Goal: Task Accomplishment & Management: Complete application form

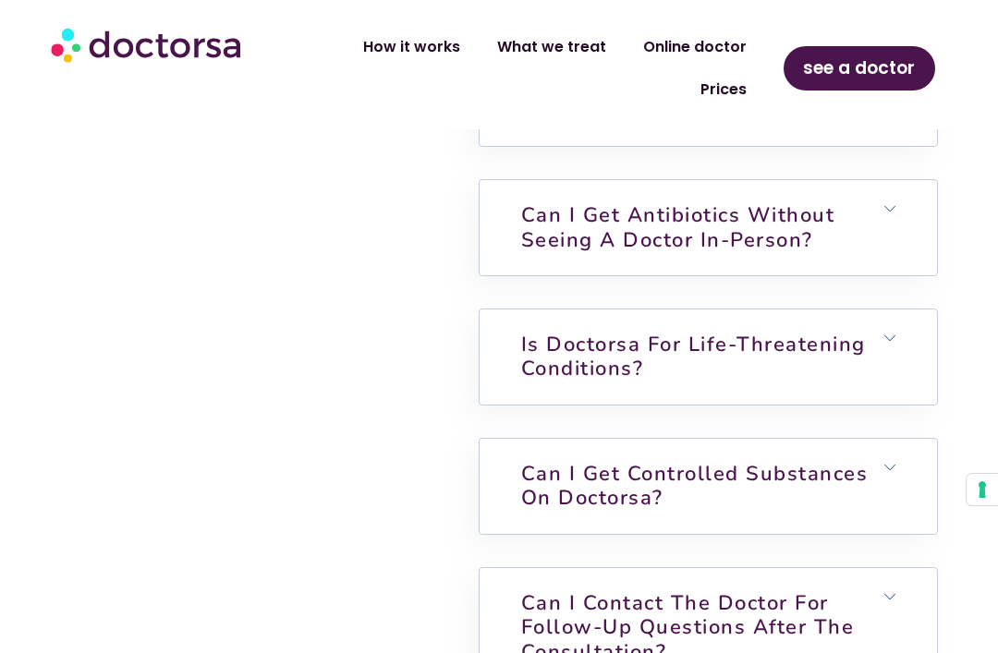
scroll to position [4850, 0]
click at [830, 383] on link "Is Doctorsa for Life-Threatening Conditions?" at bounding box center [693, 358] width 345 height 52
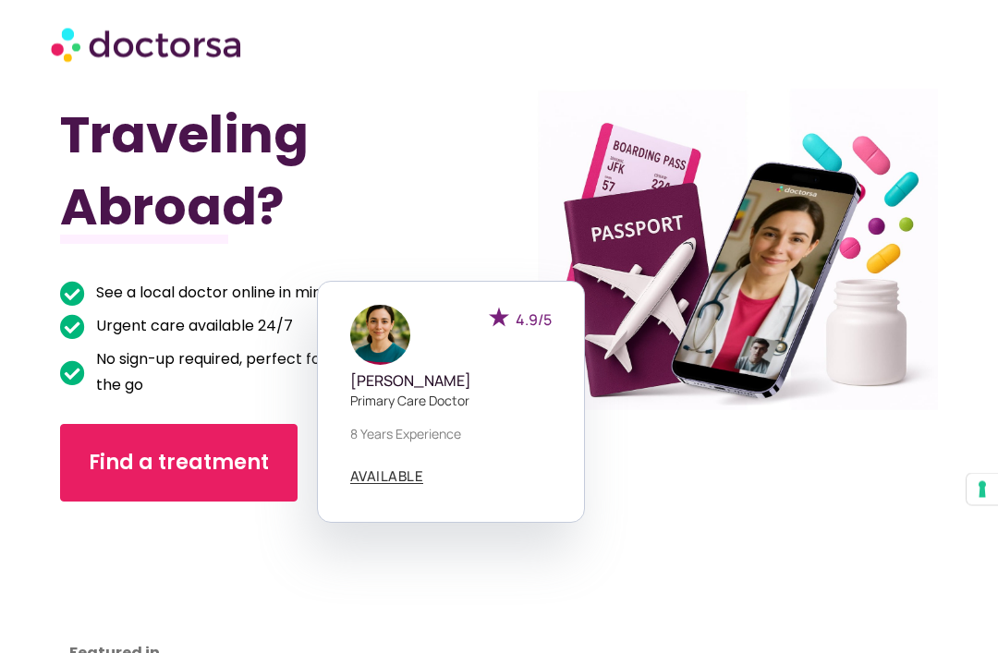
scroll to position [0, 0]
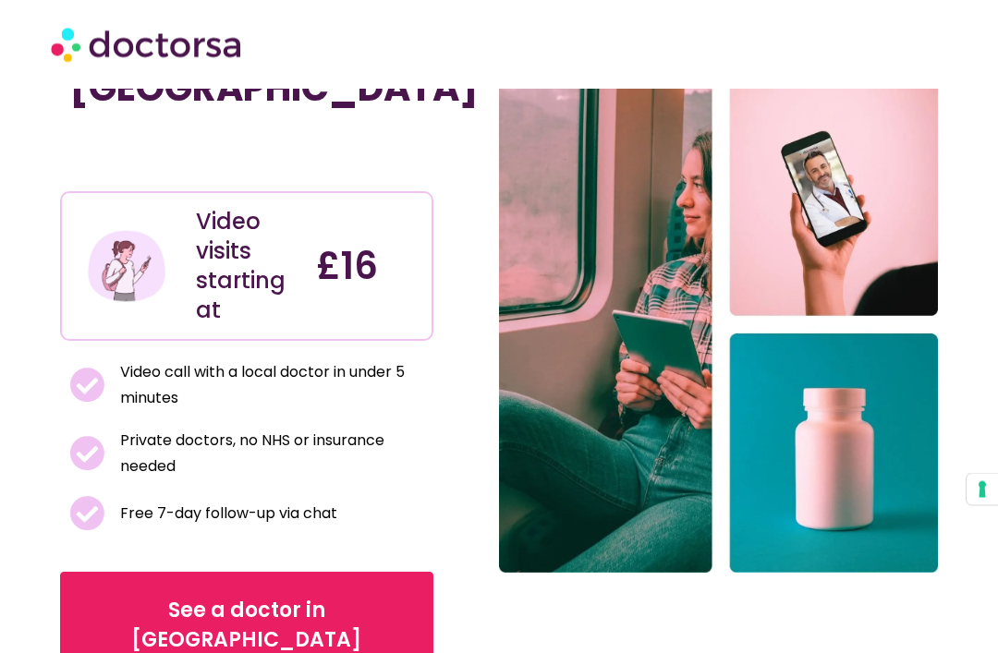
scroll to position [184, 0]
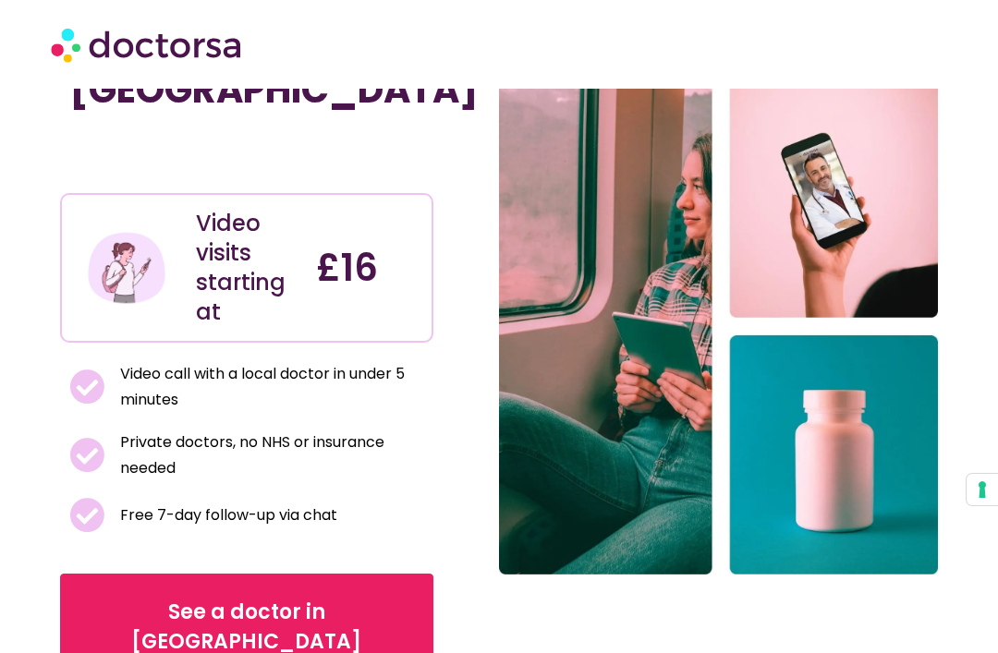
click at [224, 598] on span "See a doctor in [GEOGRAPHIC_DATA]" at bounding box center [247, 627] width 316 height 59
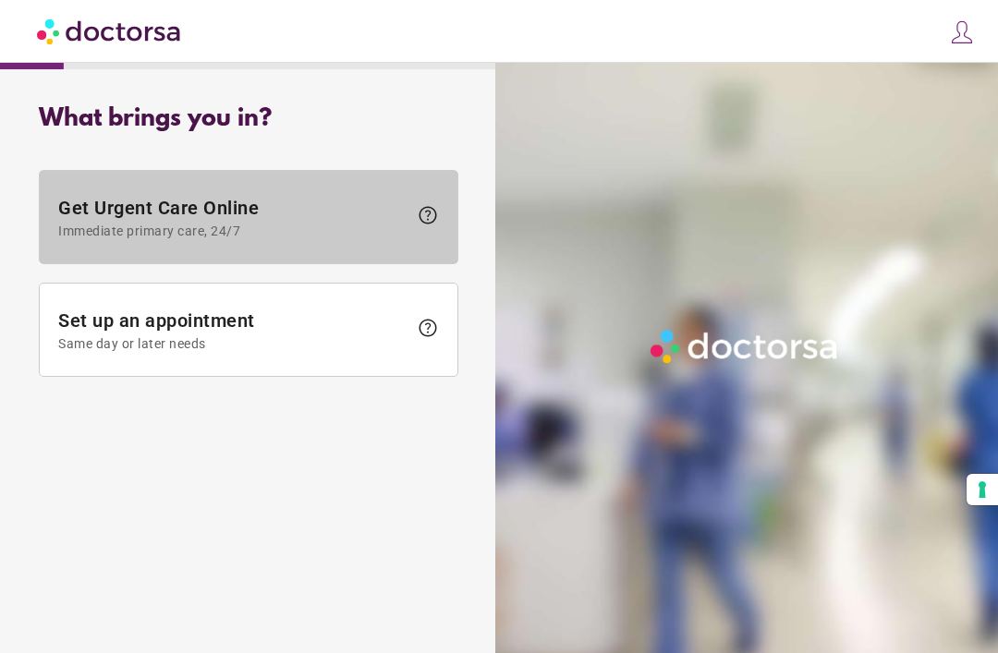
click at [186, 212] on span "Get Urgent Care Online Immediate primary care, 24/7" at bounding box center [232, 218] width 349 height 42
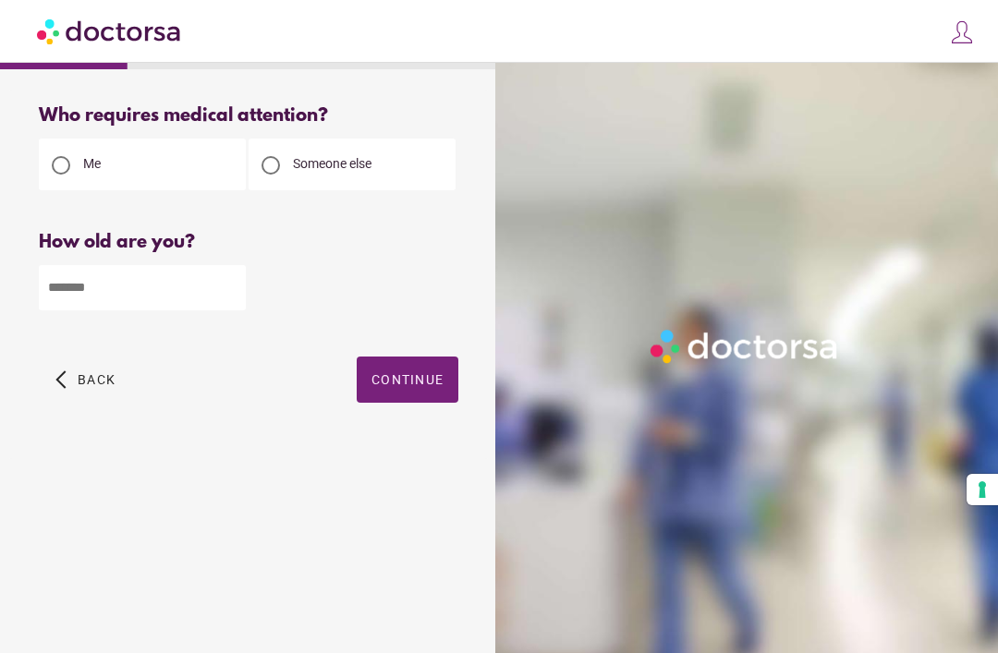
click at [136, 287] on input "number" at bounding box center [142, 287] width 207 height 45
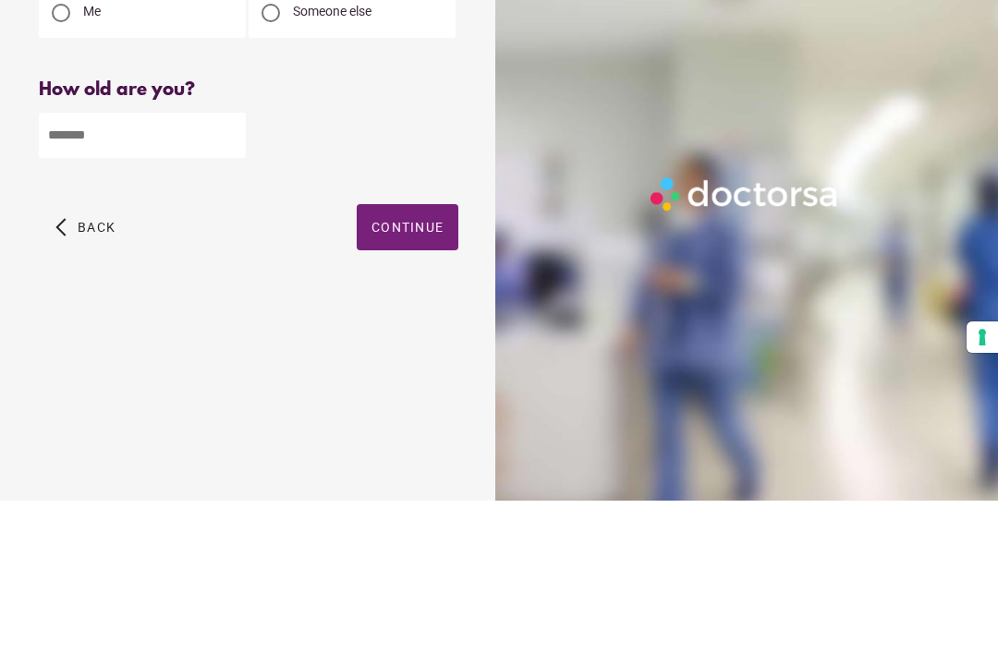
type input "**"
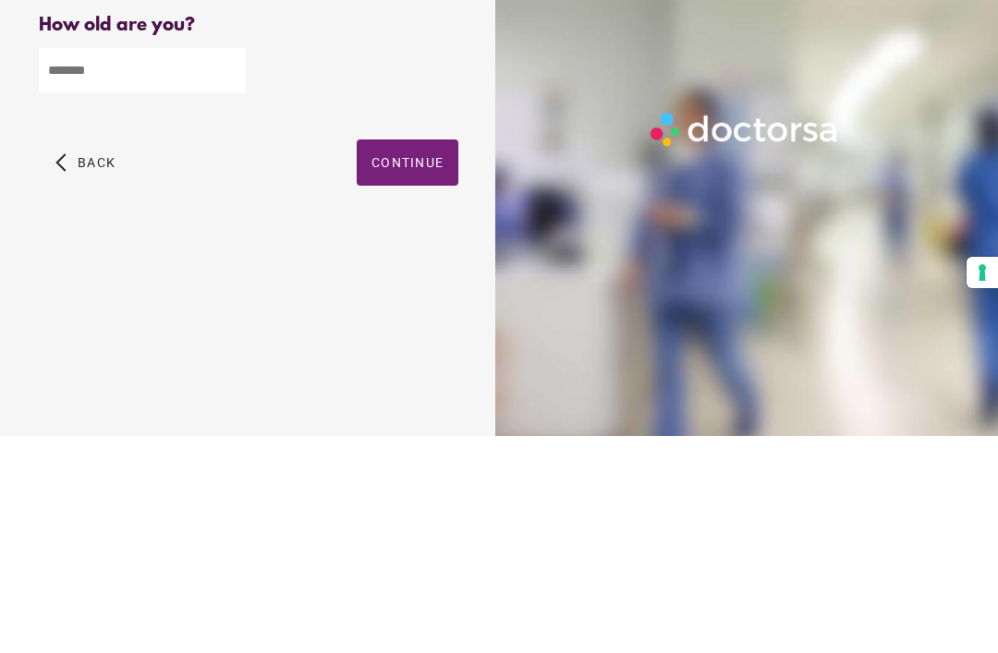
click at [417, 357] on span "button" at bounding box center [408, 380] width 102 height 46
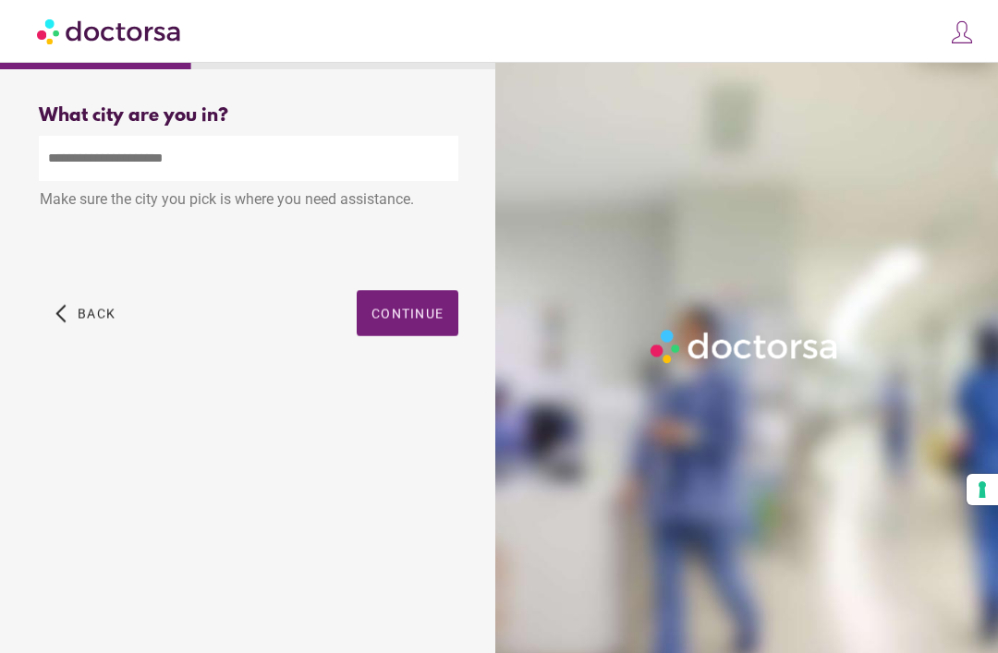
click at [100, 159] on input "text" at bounding box center [248, 158] width 419 height 45
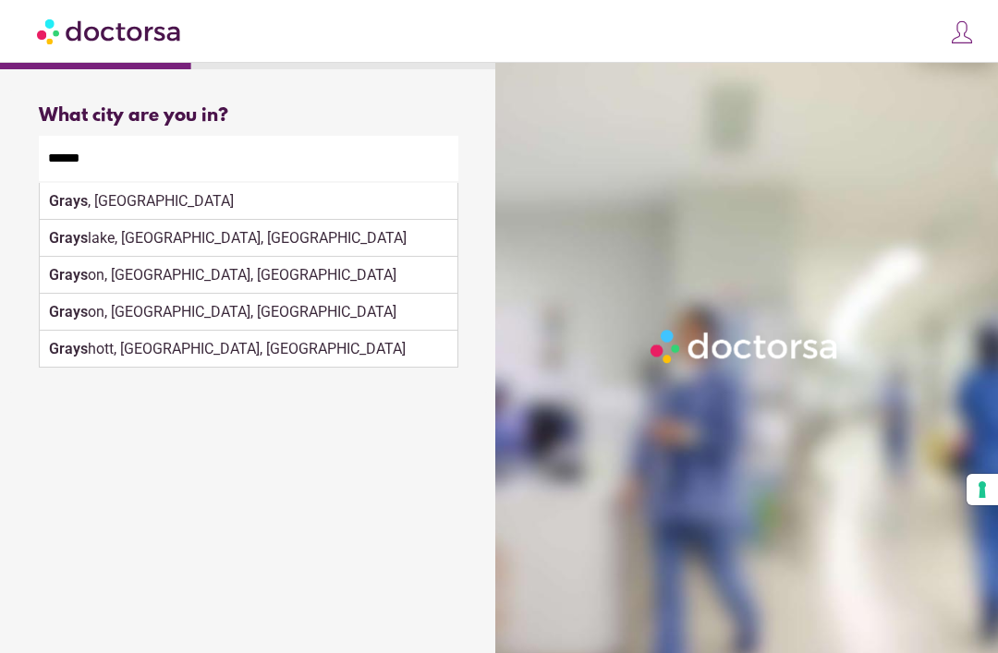
click at [212, 203] on div "Grays , [GEOGRAPHIC_DATA]" at bounding box center [249, 201] width 418 height 37
type input "*********"
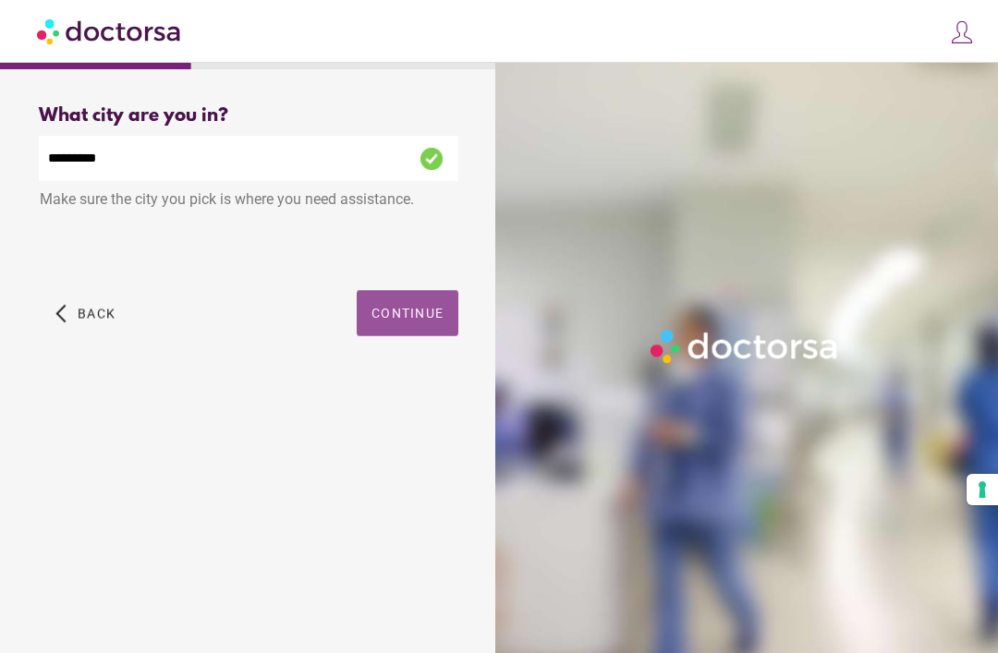
click at [419, 316] on span "Continue" at bounding box center [407, 313] width 72 height 15
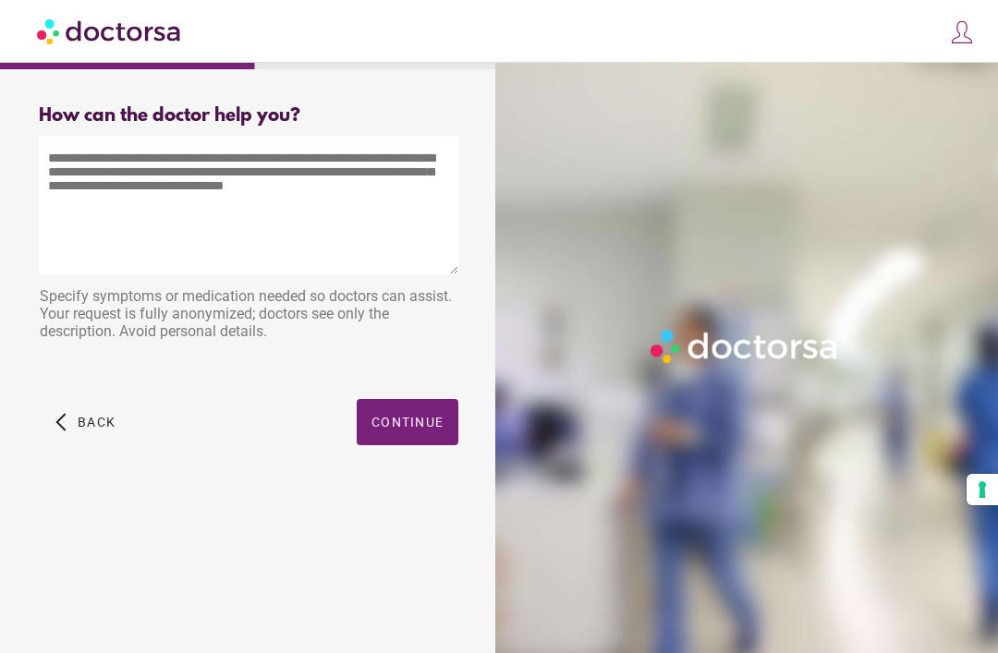
click at [62, 160] on textarea at bounding box center [248, 205] width 419 height 139
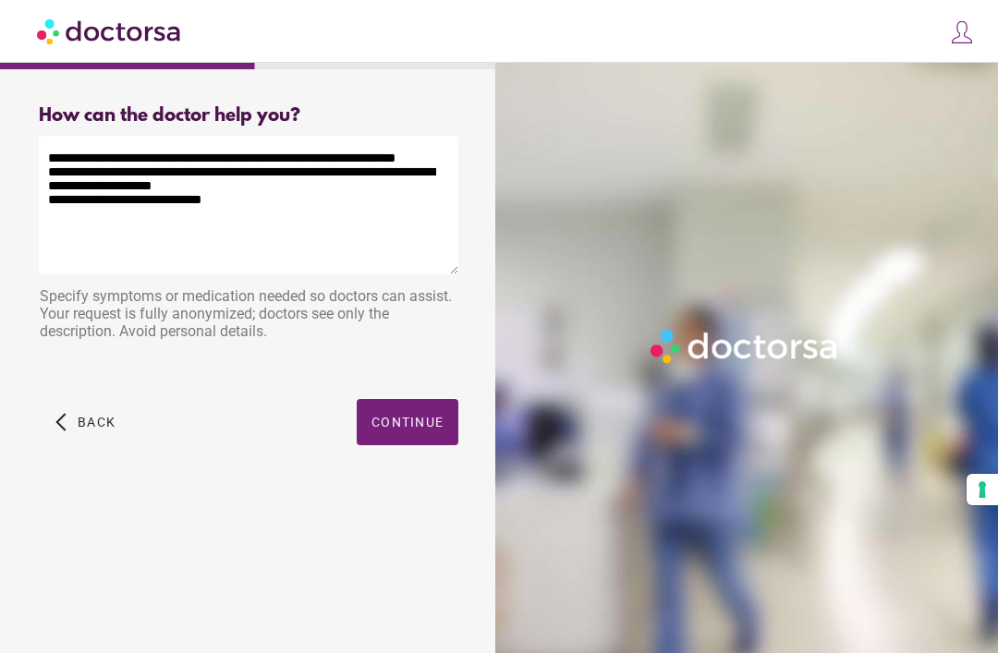
type textarea "**********"
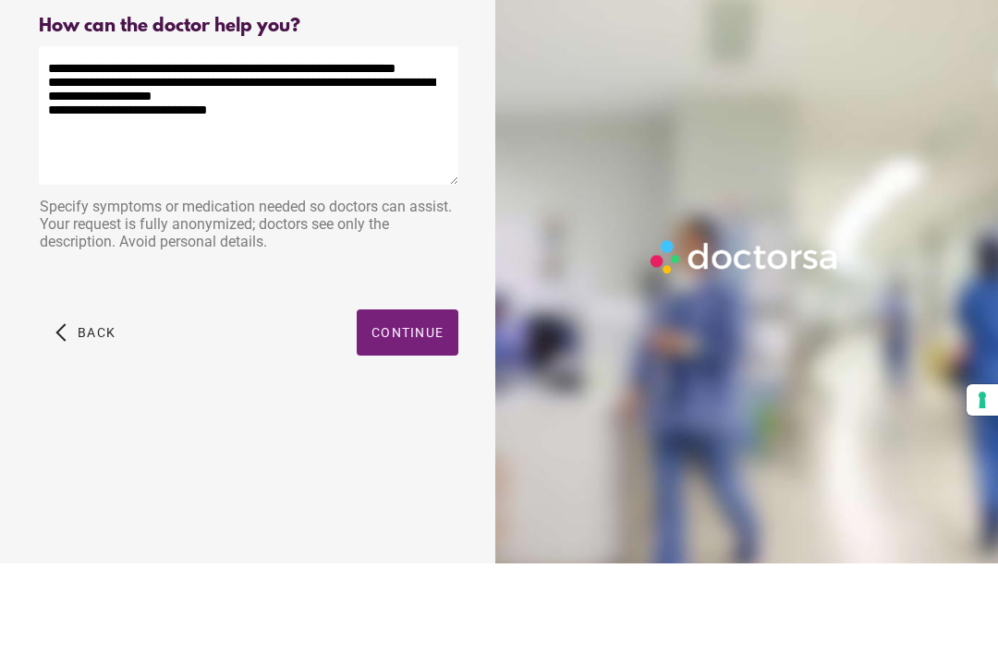
scroll to position [59, 0]
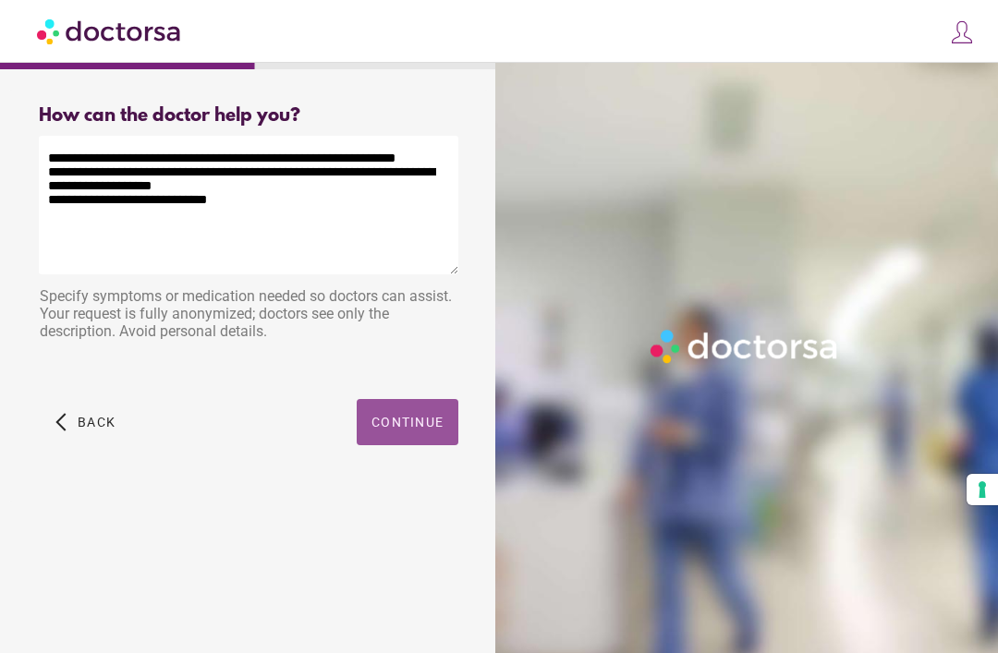
click at [427, 415] on span "Continue" at bounding box center [407, 422] width 72 height 15
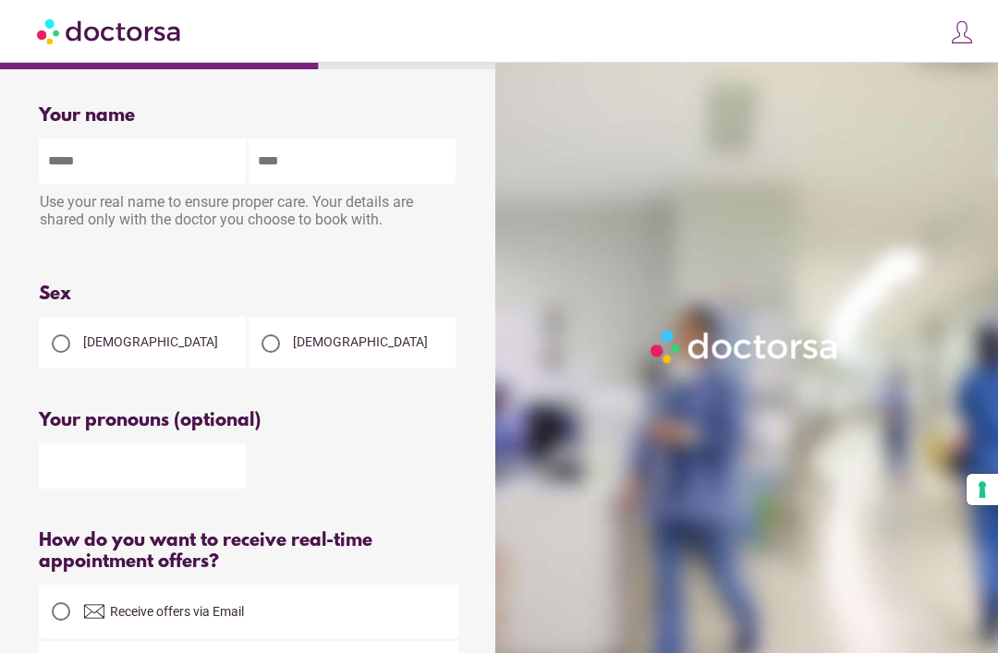
click at [56, 351] on div at bounding box center [61, 343] width 18 height 18
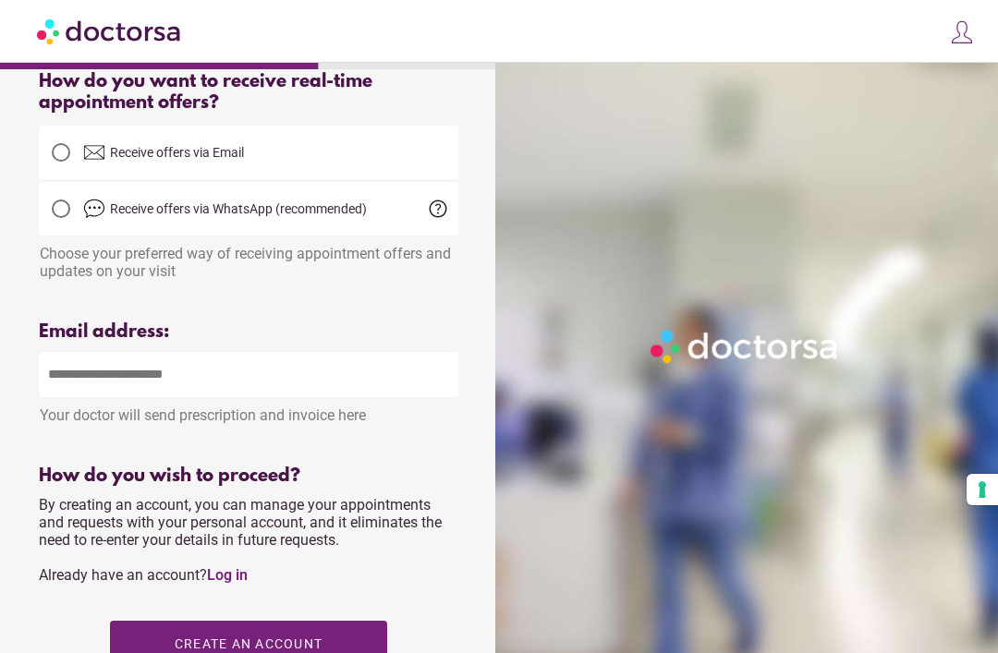
scroll to position [462, 0]
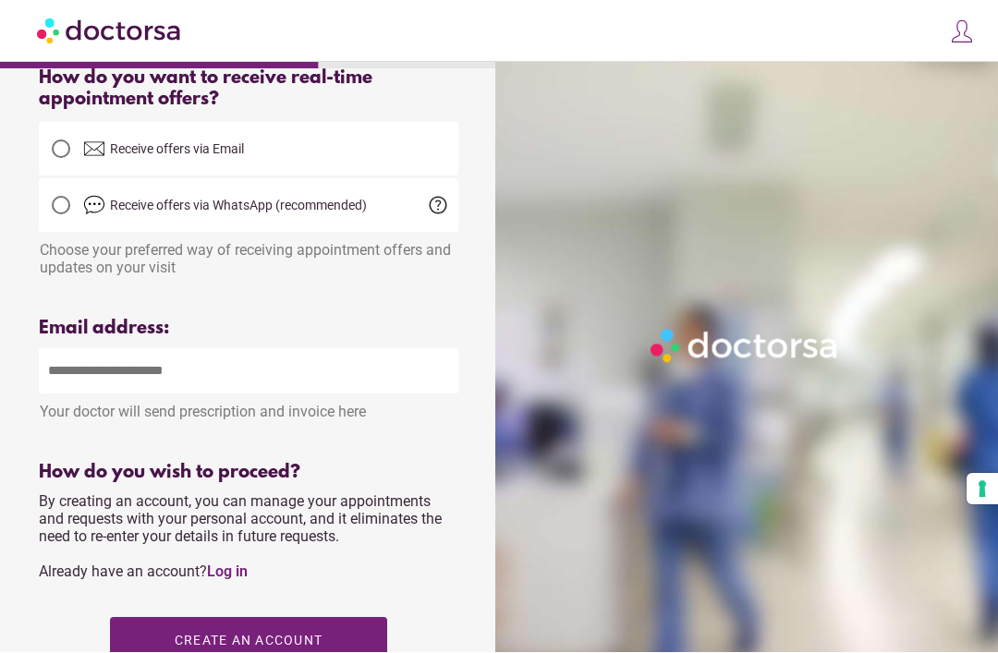
click at [93, 382] on input "email" at bounding box center [248, 371] width 419 height 45
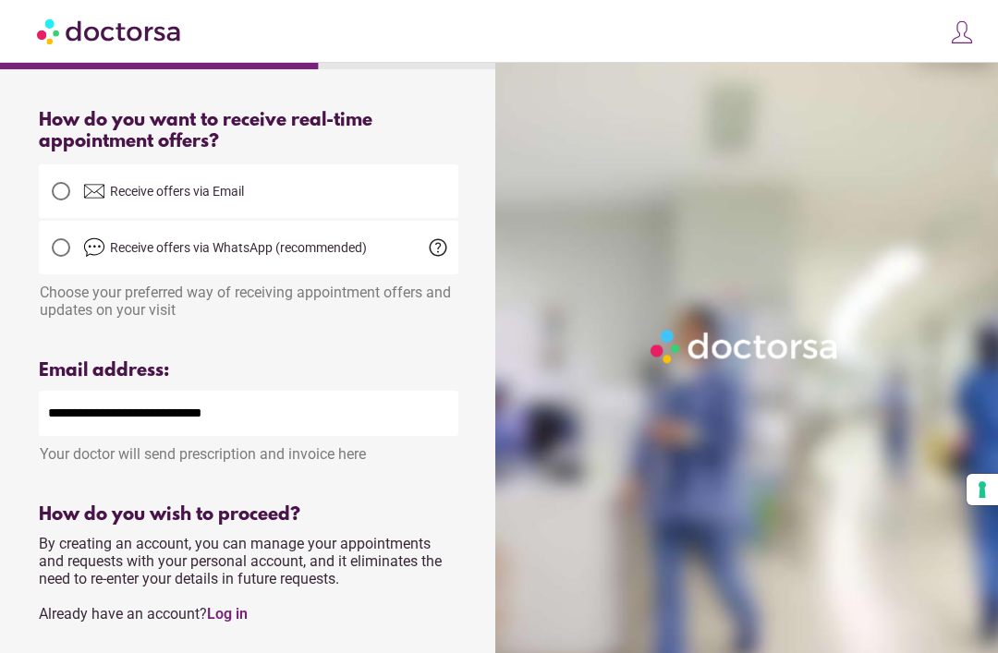
scroll to position [419, 0]
type input "**********"
click at [427, 260] on span "help" at bounding box center [438, 248] width 22 height 22
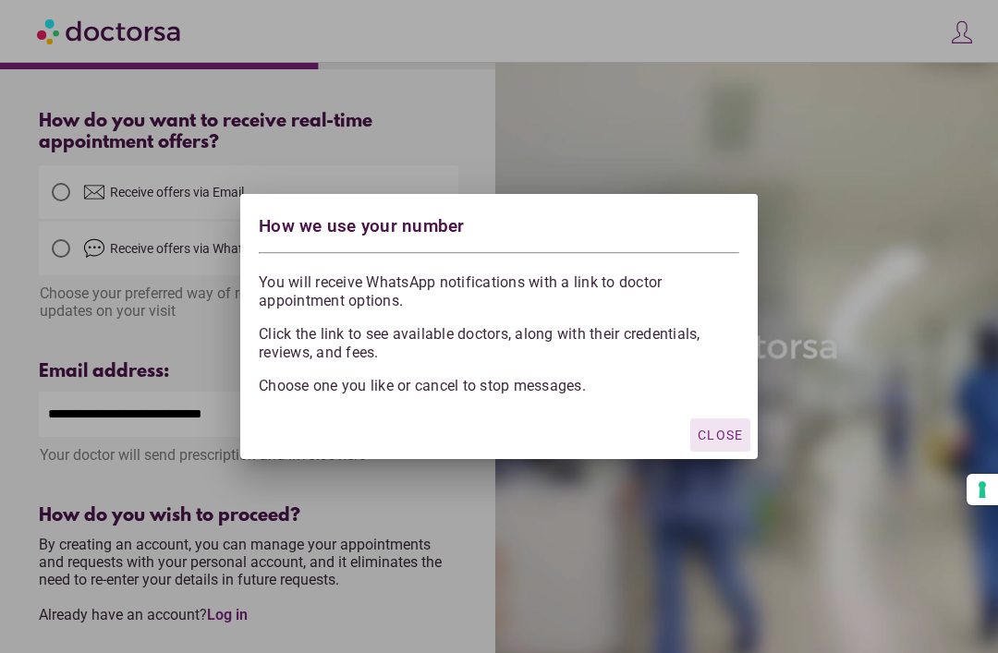
click at [721, 443] on span "Close" at bounding box center [720, 435] width 45 height 15
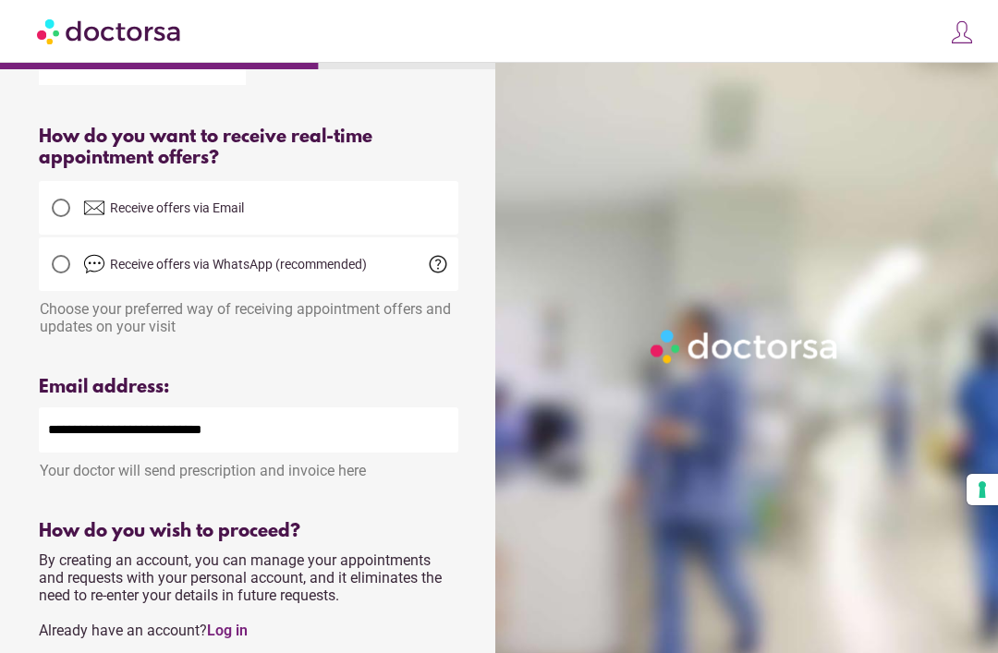
scroll to position [403, 0]
click at [443, 269] on span "help" at bounding box center [438, 265] width 22 height 22
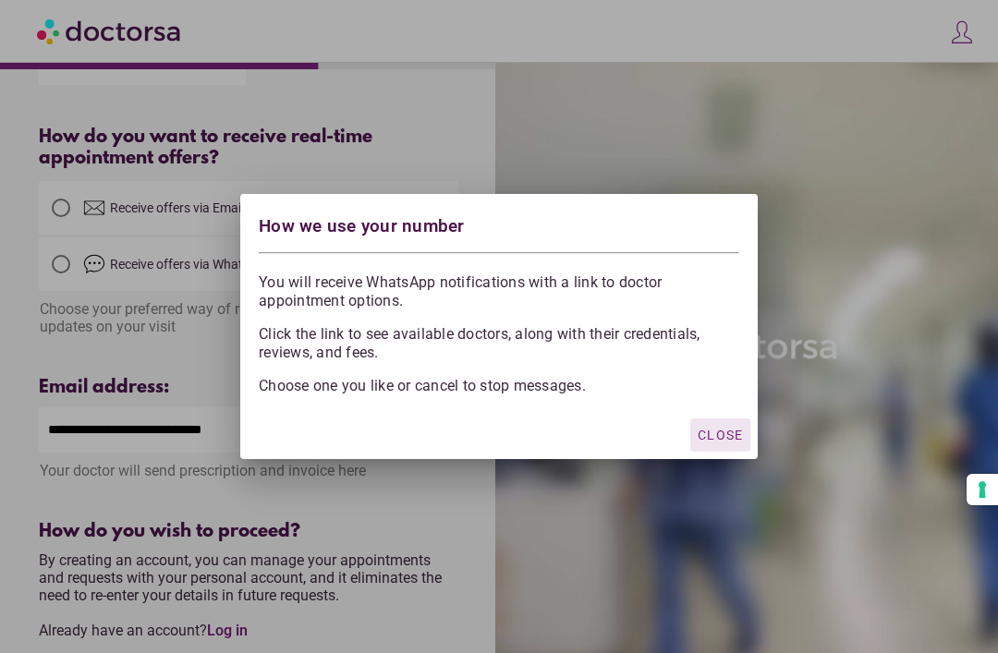
click at [719, 443] on span "Close" at bounding box center [720, 435] width 45 height 15
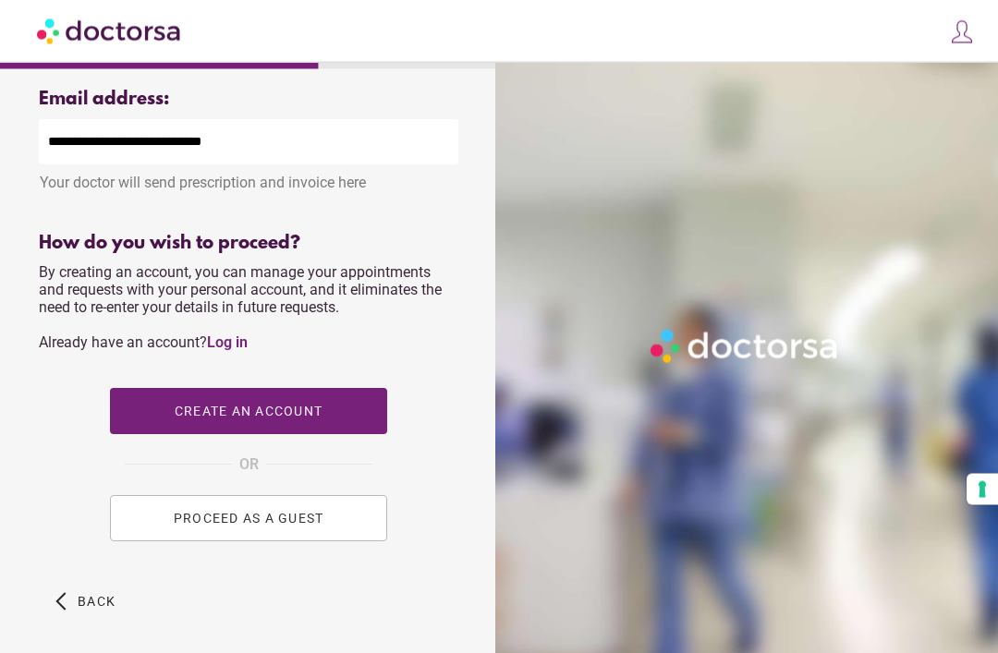
scroll to position [721, 0]
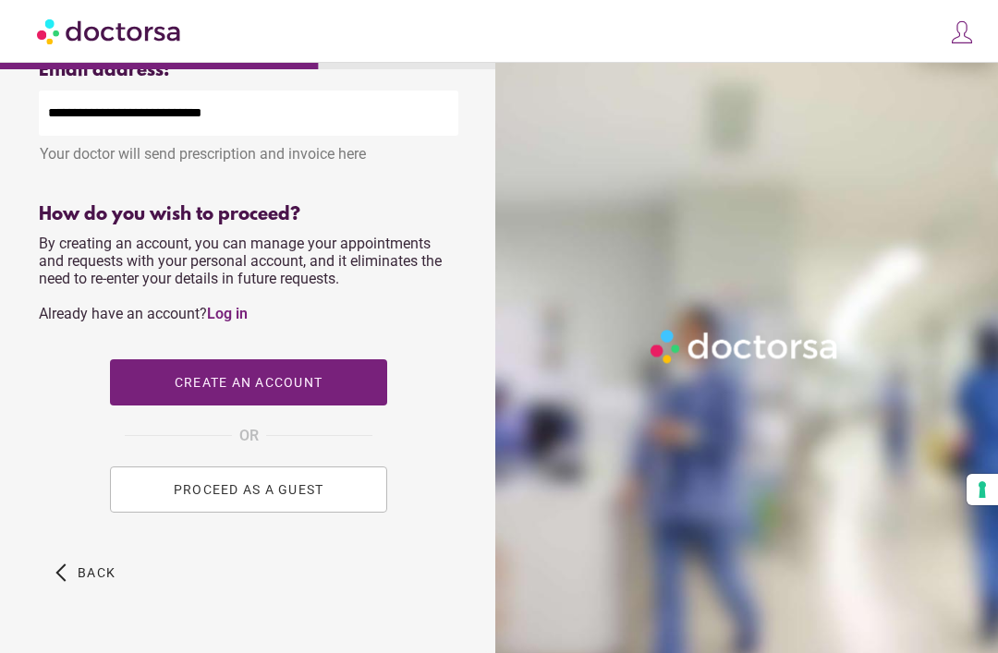
click at [314, 497] on span "PROCEED AS A GUEST" at bounding box center [249, 489] width 151 height 15
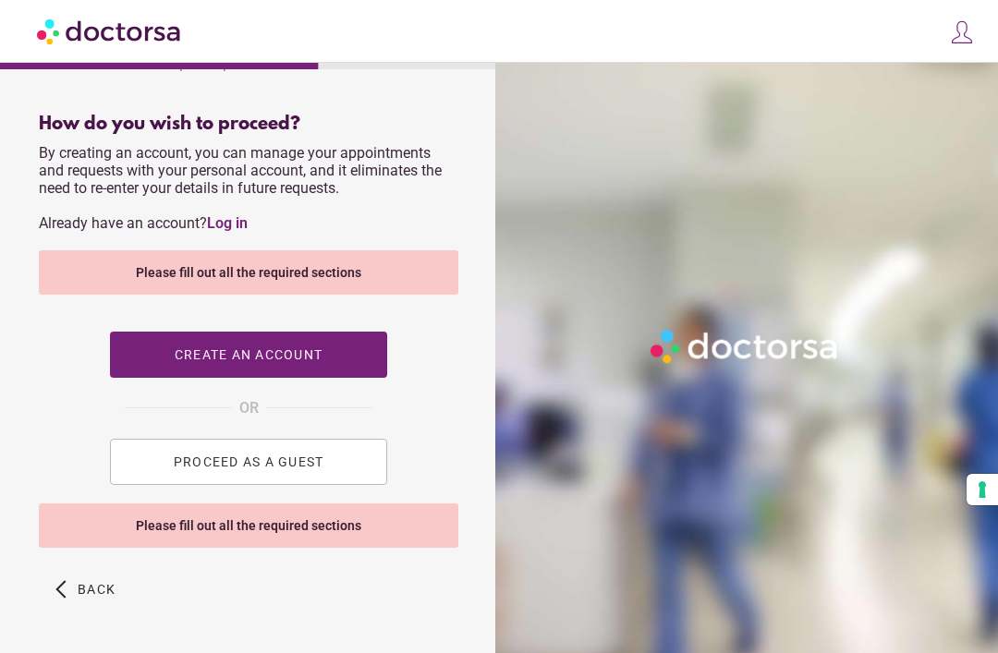
scroll to position [828, 0]
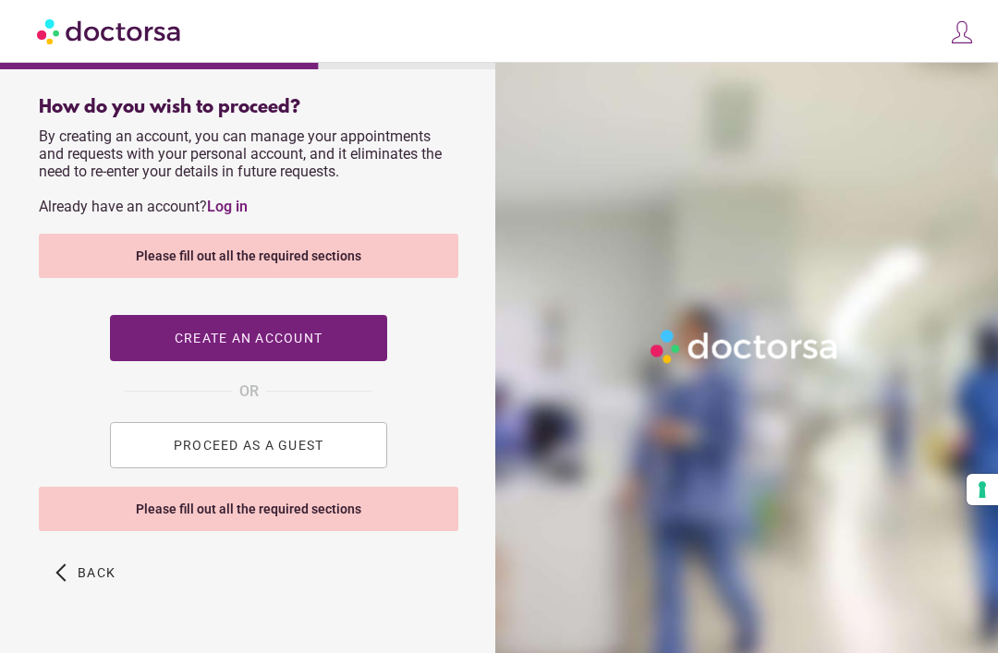
click at [356, 521] on div "Please fill out all the required sections" at bounding box center [248, 509] width 419 height 44
click at [311, 453] on span "PROCEED AS A GUEST" at bounding box center [249, 445] width 151 height 15
click at [318, 467] on button "PROCEED AS A GUEST" at bounding box center [248, 445] width 277 height 46
click at [274, 521] on div "Please fill out all the required sections" at bounding box center [248, 509] width 419 height 44
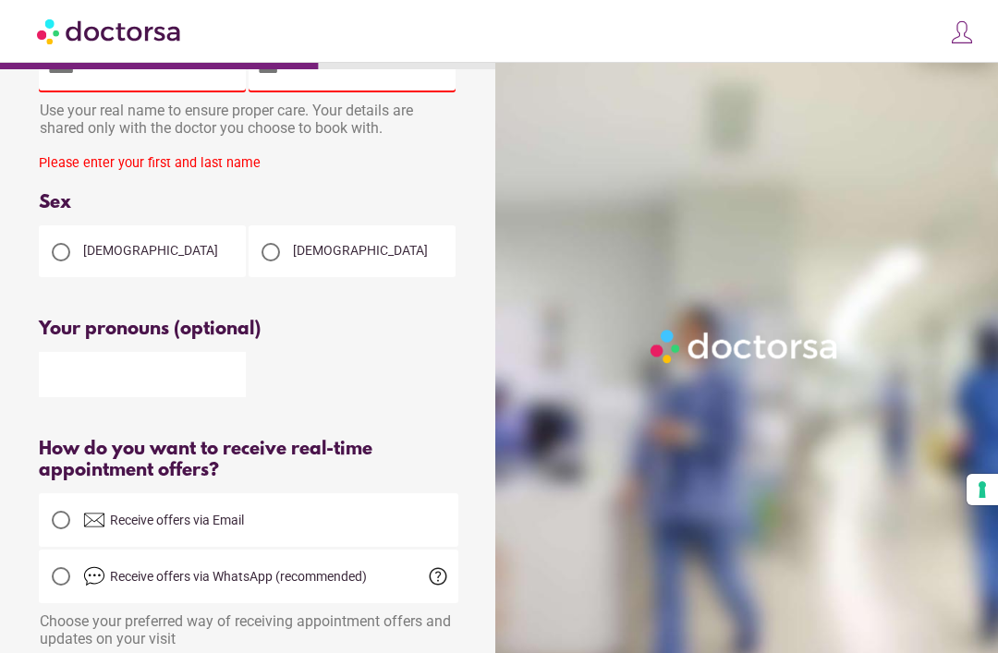
scroll to position [0, 0]
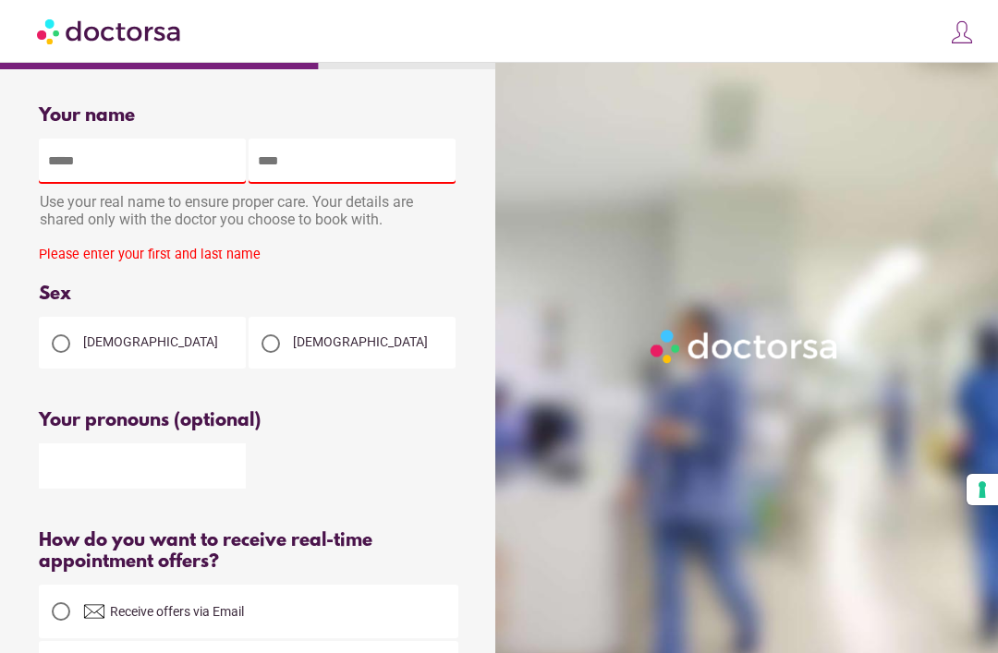
click at [108, 163] on input "text" at bounding box center [142, 161] width 207 height 45
type input "******"
click at [326, 158] on input "text" at bounding box center [352, 161] width 207 height 45
type input "******"
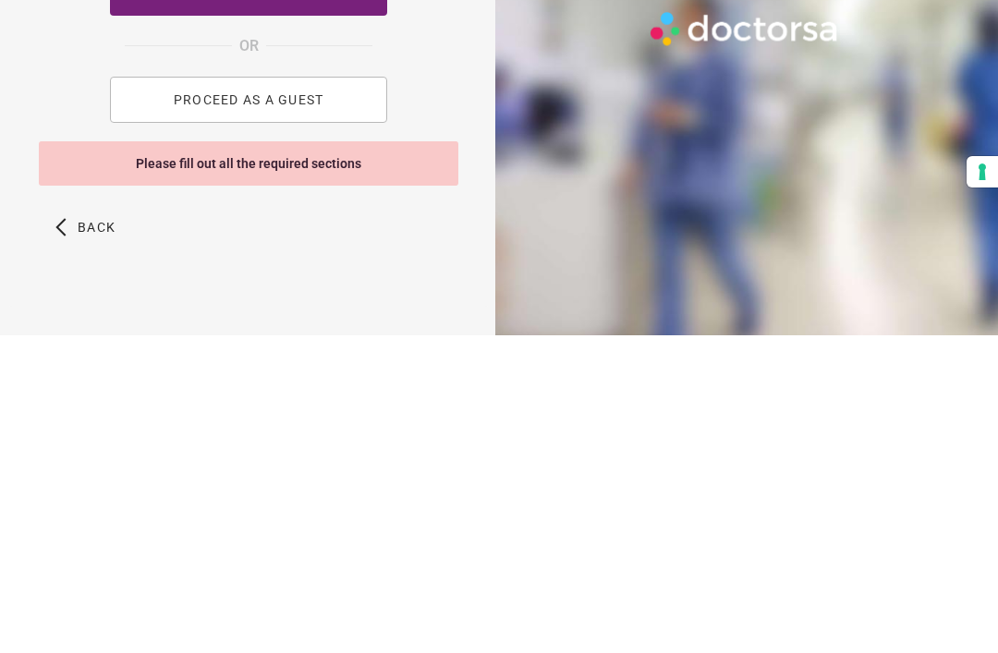
scroll to position [856, 0]
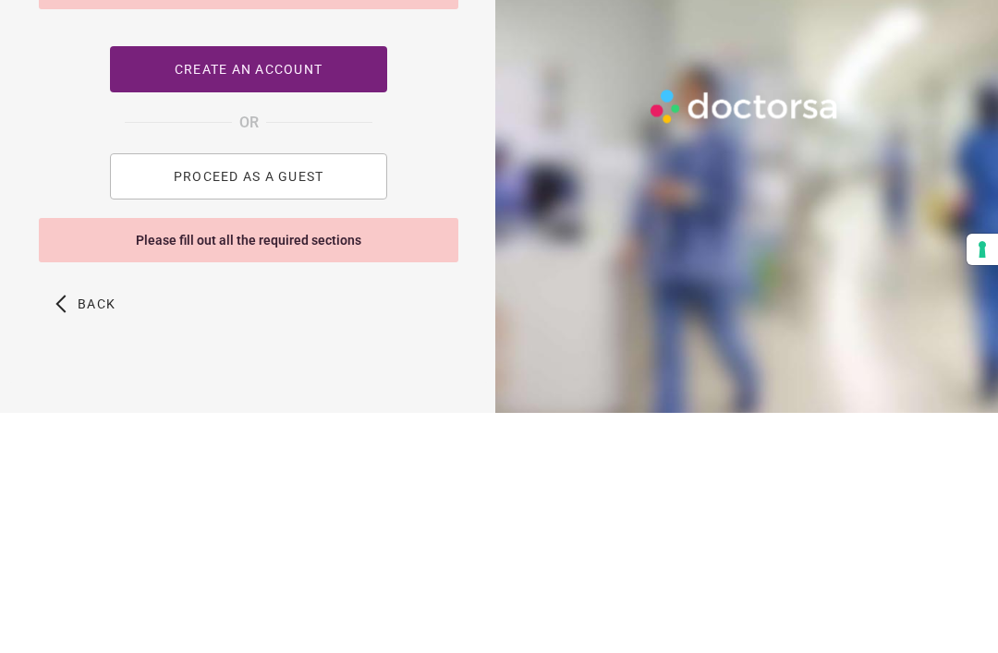
click at [325, 394] on button "PROCEED AS A GUEST" at bounding box center [248, 417] width 277 height 46
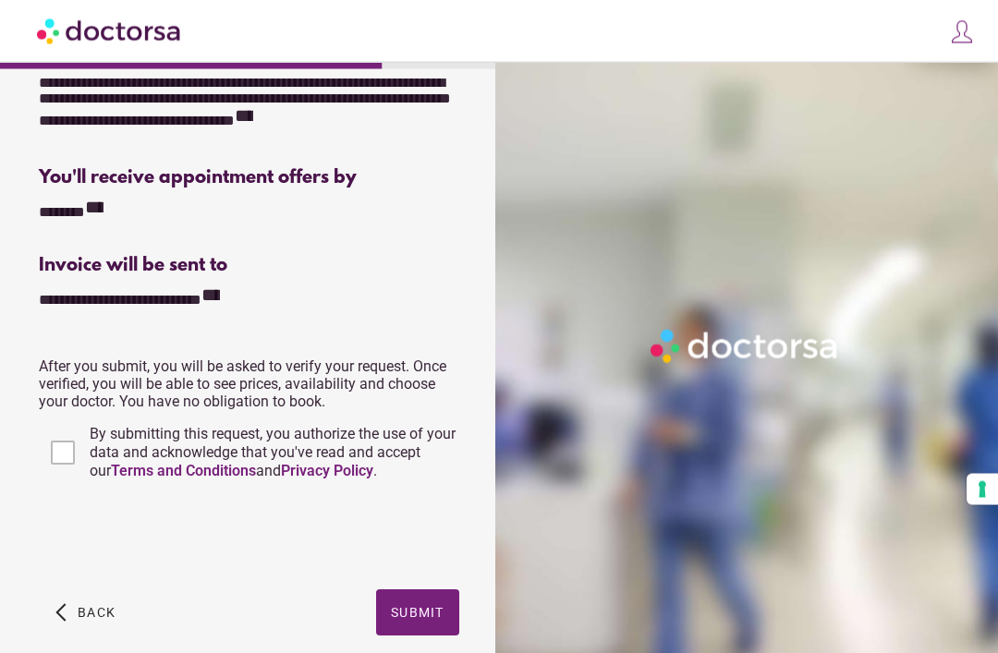
scroll to position [382, 0]
click at [463, 268] on div "**********" at bounding box center [248, 200] width 479 height 984
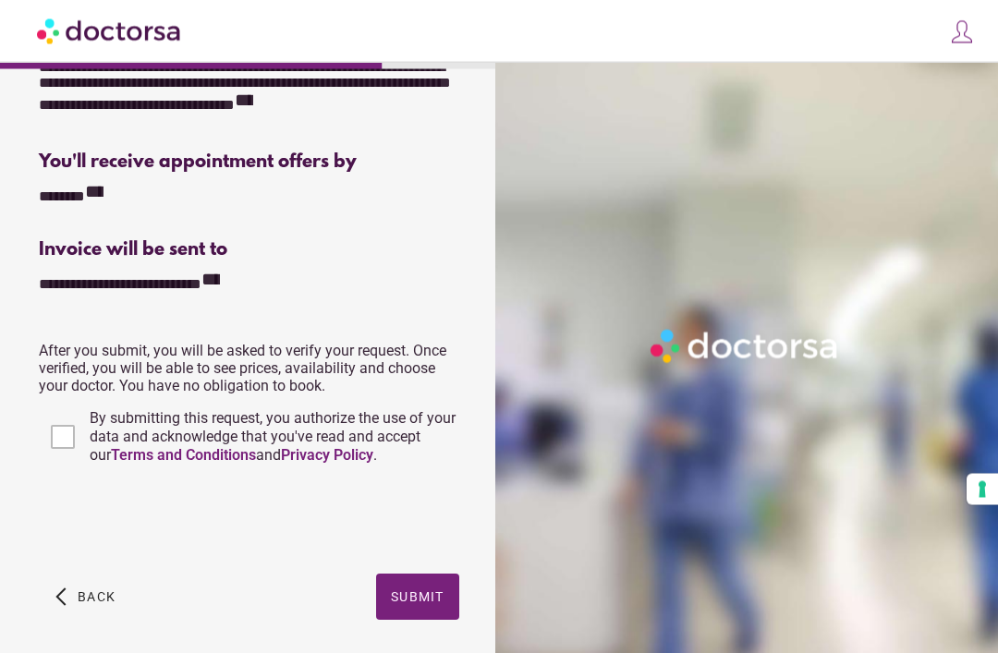
scroll to position [415, 0]
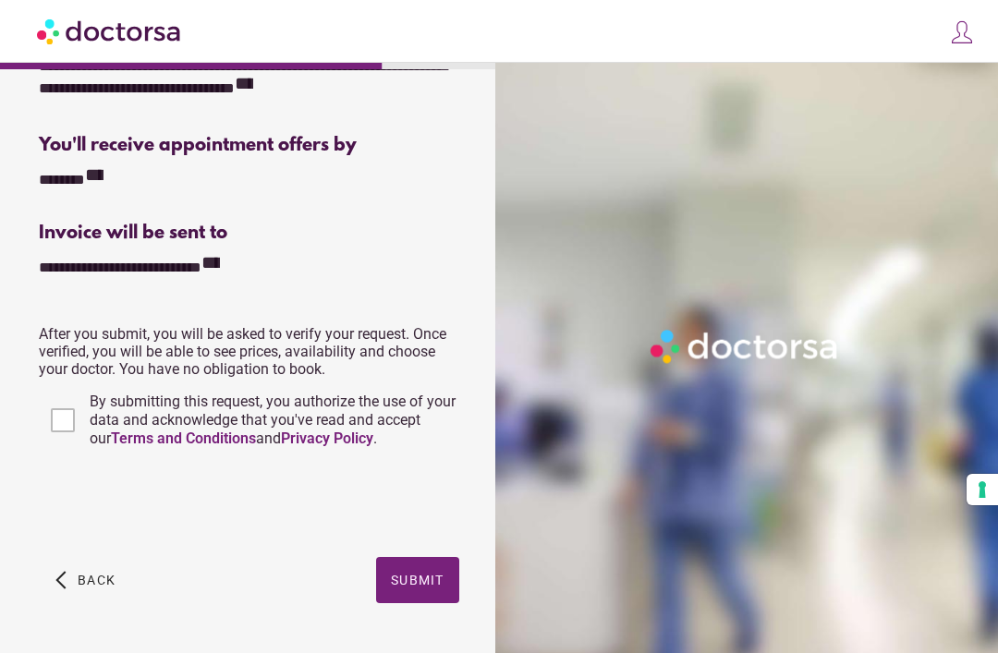
click at [211, 442] on link "Terms and Conditions" at bounding box center [183, 439] width 145 height 18
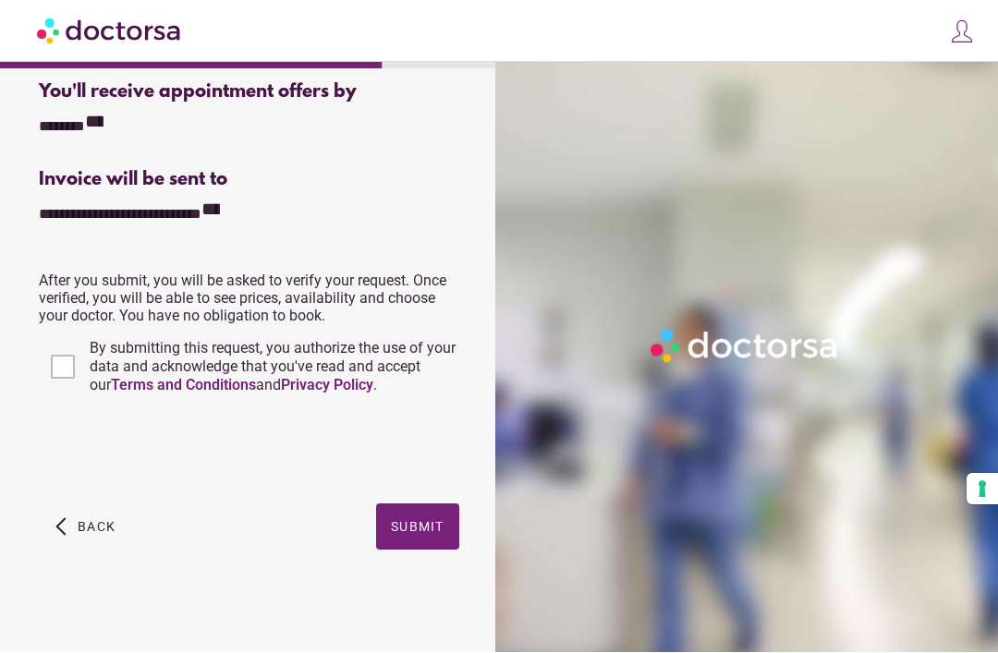
scroll to position [472, 0]
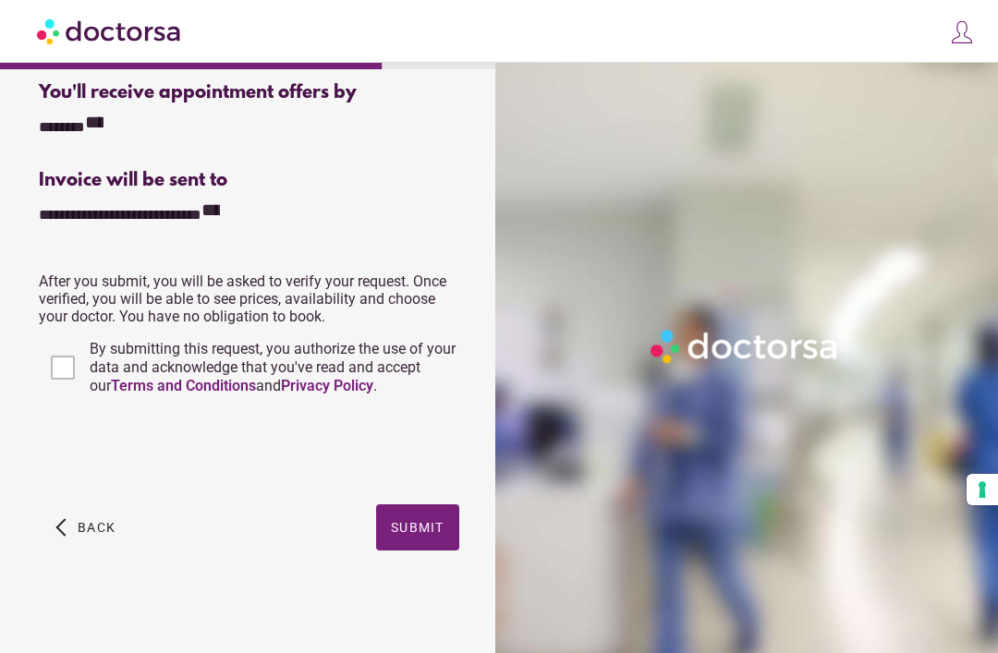
click at [431, 530] on span "Submit" at bounding box center [418, 527] width 54 height 15
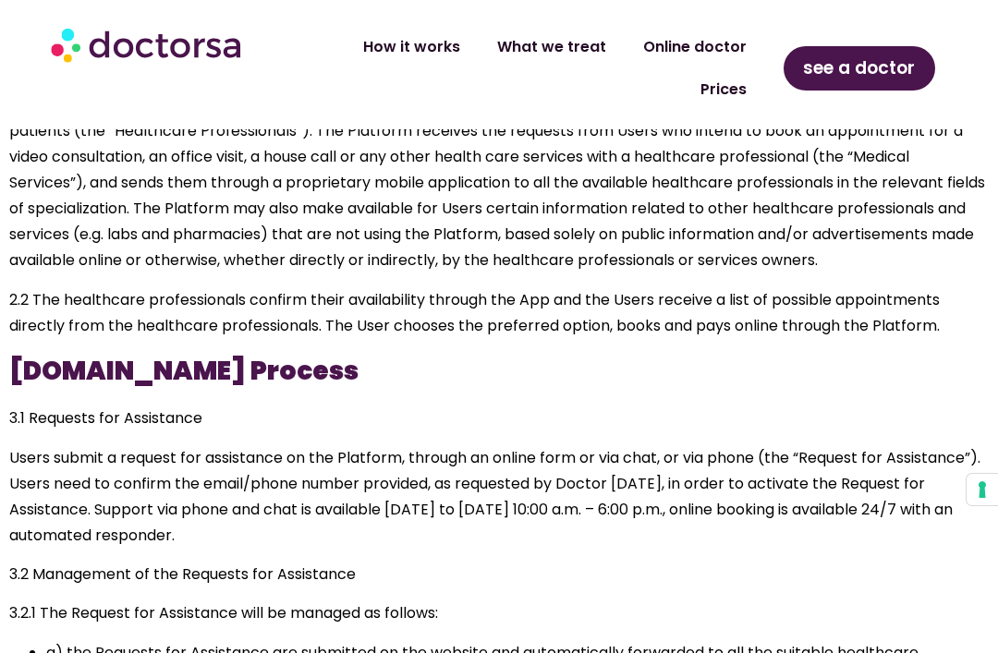
scroll to position [1061, 0]
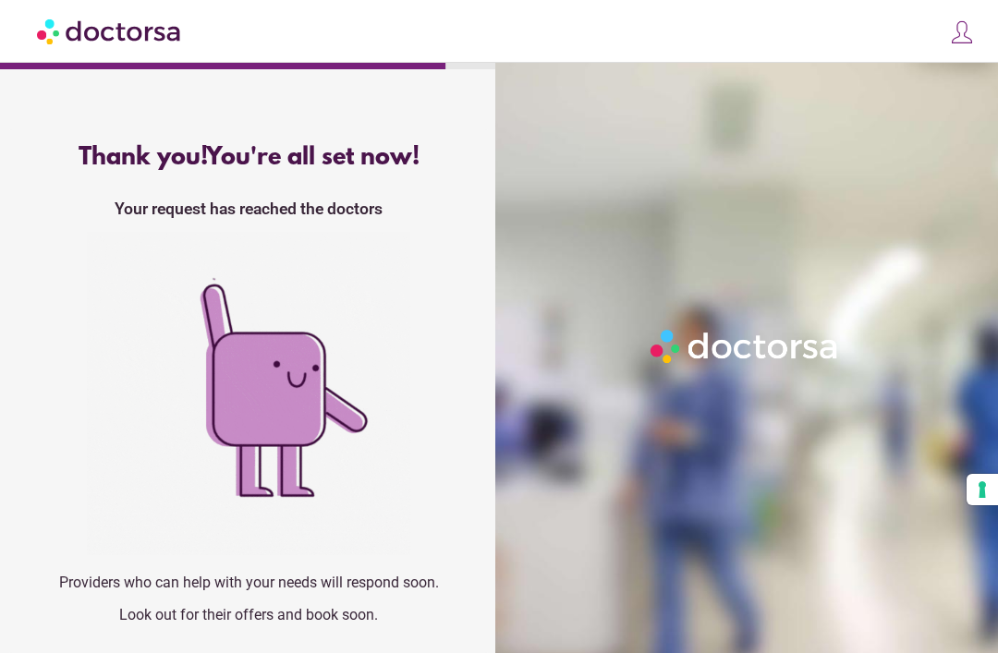
scroll to position [59, 0]
